Goal: Information Seeking & Learning: Learn about a topic

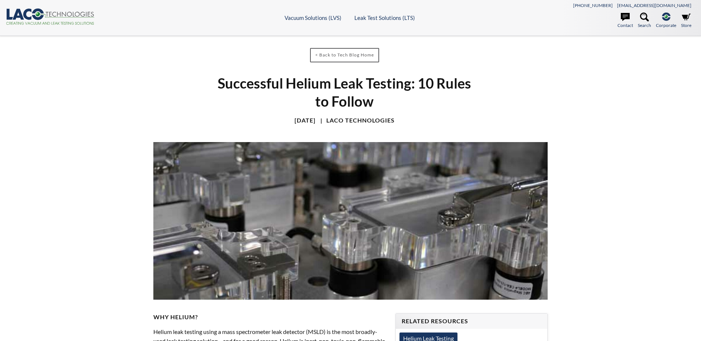
select select "Language Translate Widget"
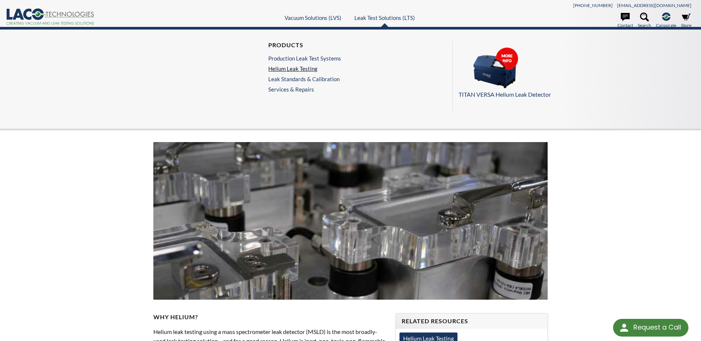
click at [315, 67] on link "Helium Leak Testing" at bounding box center [304, 68] width 73 height 7
